Goal: Transaction & Acquisition: Purchase product/service

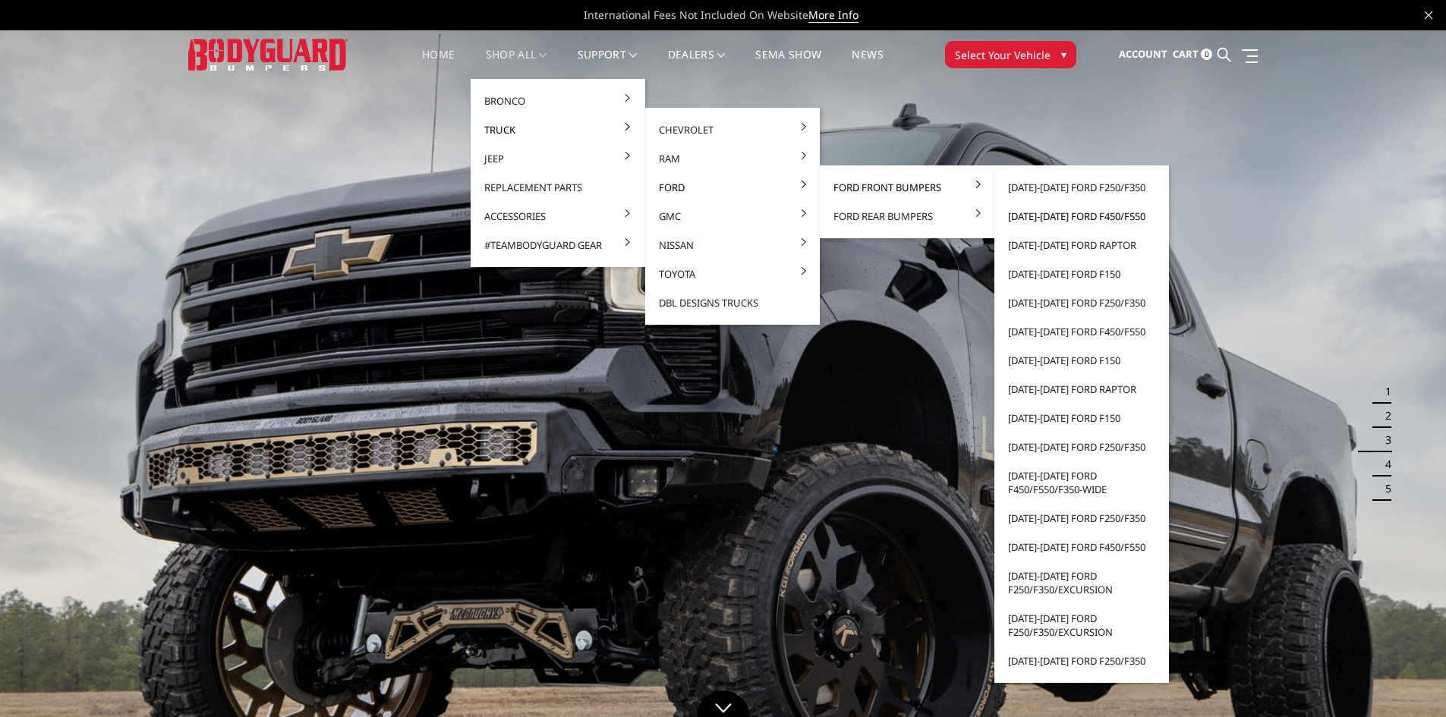
click at [1067, 210] on link "[DATE]-[DATE] Ford F450/F550" at bounding box center [1082, 216] width 162 height 29
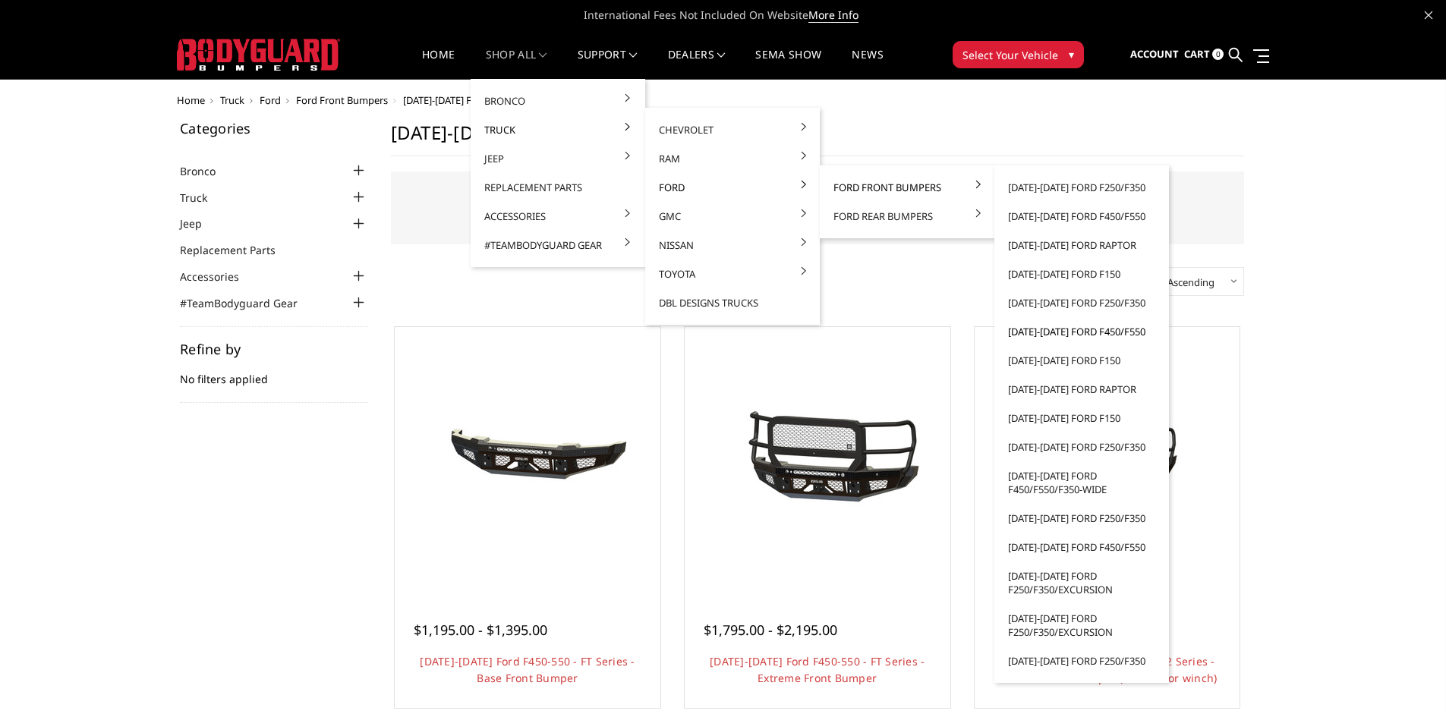
click at [1065, 329] on link "[DATE]-[DATE] Ford F450/F550" at bounding box center [1082, 331] width 162 height 29
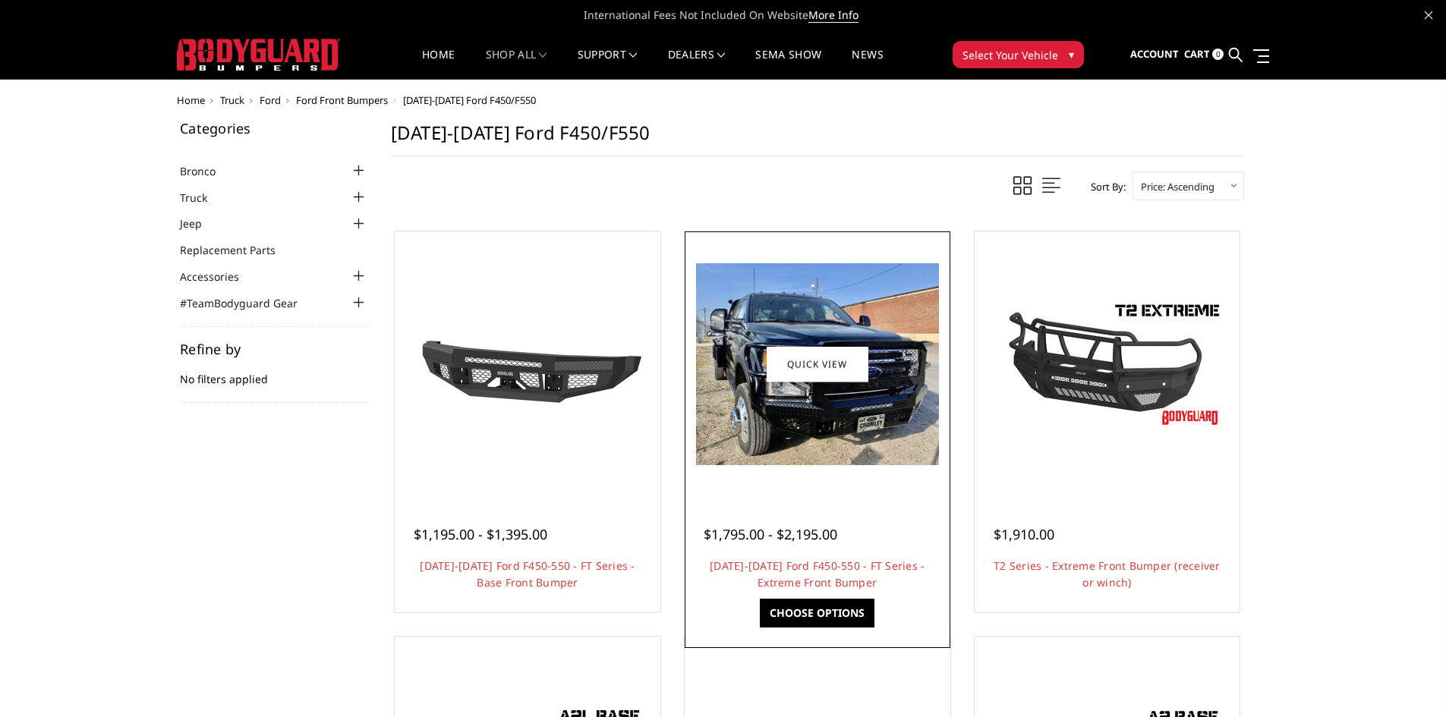
click at [869, 453] on img at bounding box center [817, 364] width 243 height 202
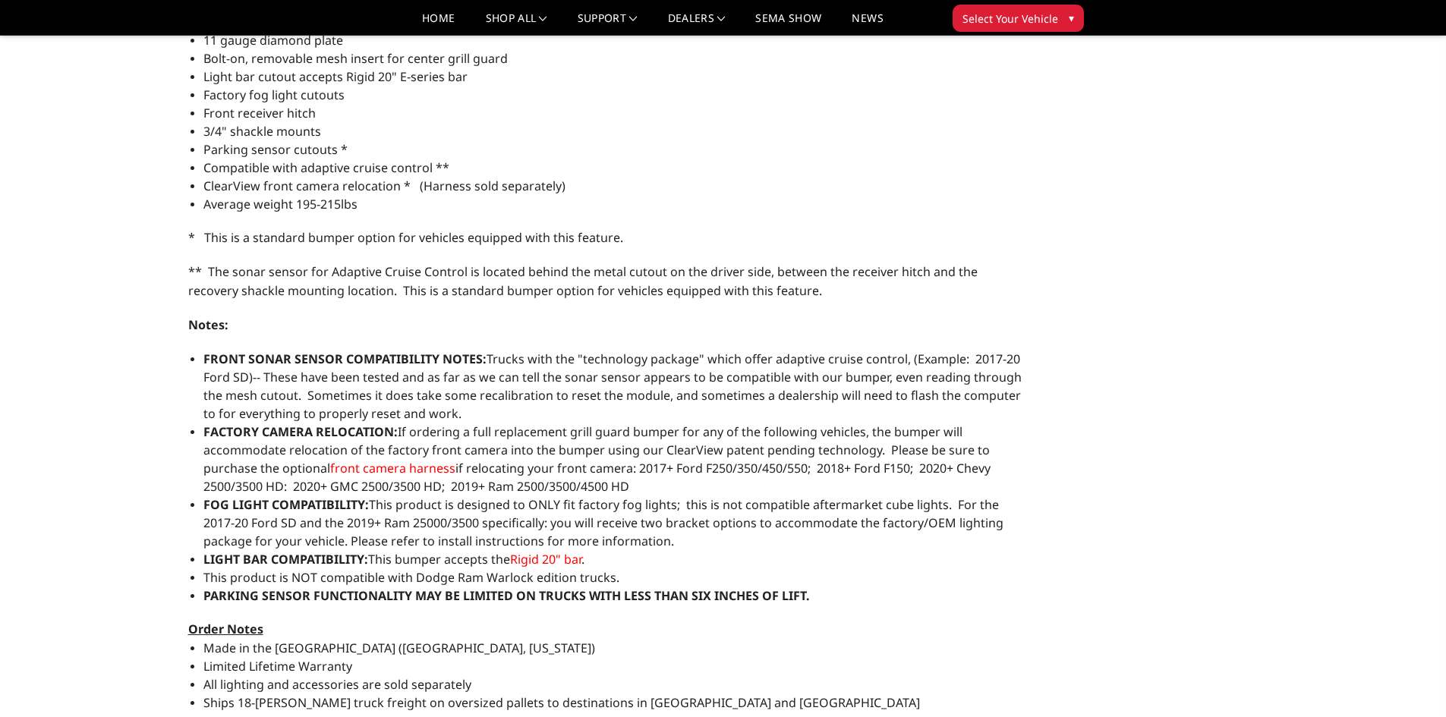
scroll to position [1139, 0]
